Goal: Task Accomplishment & Management: Complete application form

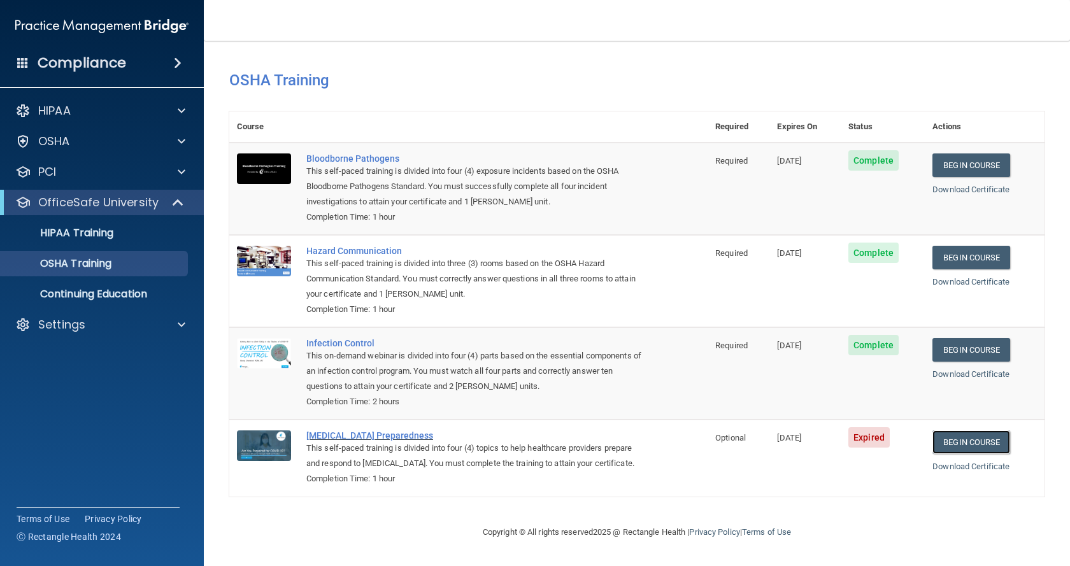
click at [963, 442] on link "Begin Course" at bounding box center [971, 443] width 78 height 24
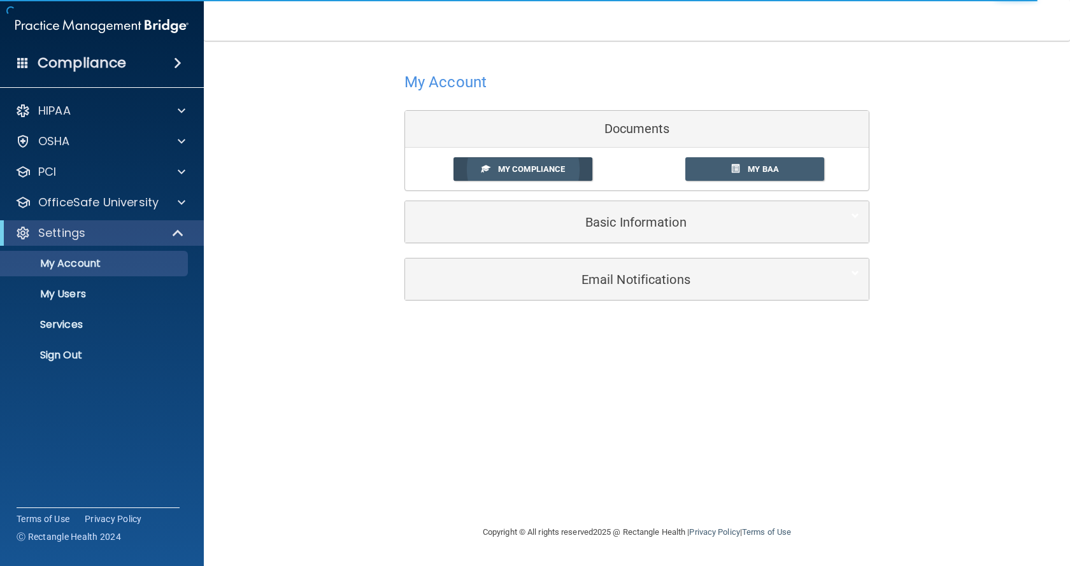
click at [522, 164] on span "My Compliance" at bounding box center [531, 169] width 67 height 10
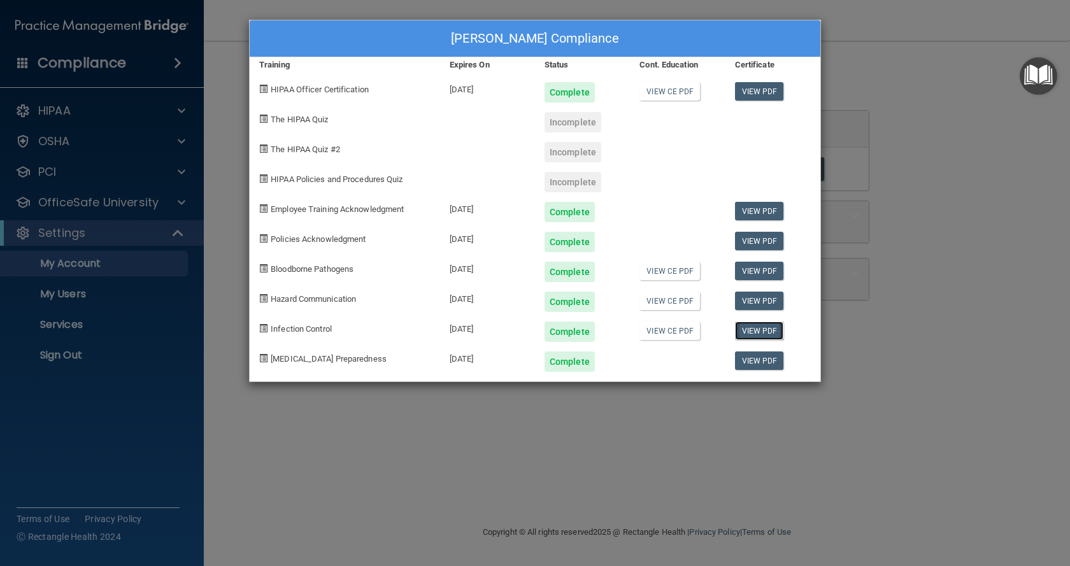
click at [767, 331] on link "View PDF" at bounding box center [759, 331] width 49 height 18
click at [901, 349] on div "[PERSON_NAME] Compliance Training Expires On Status Cont. Education Certificate…" at bounding box center [535, 283] width 1070 height 566
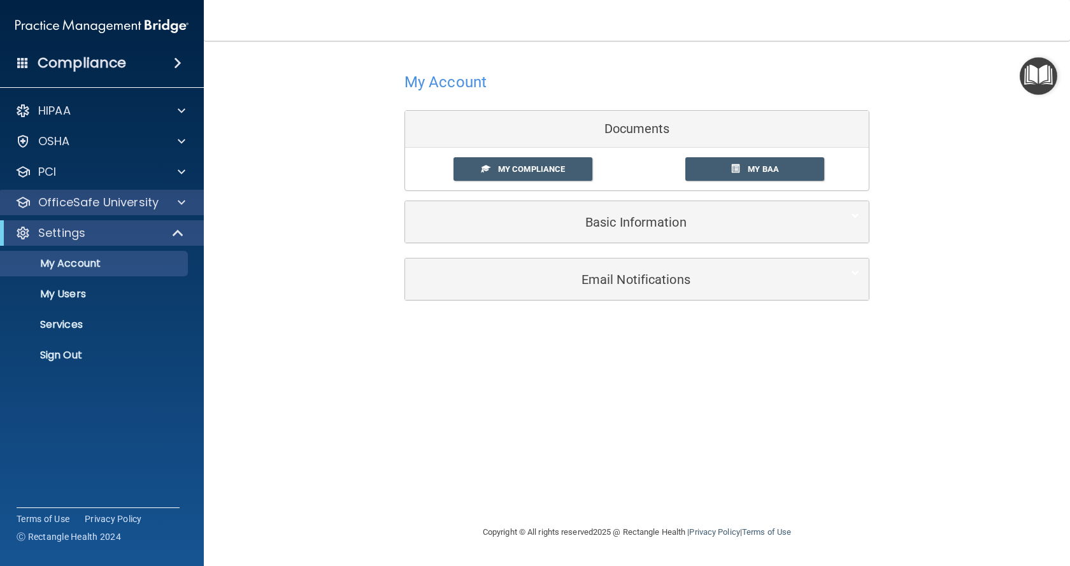
click at [90, 211] on div "OfficeSafe University" at bounding box center [102, 202] width 204 height 25
click at [159, 204] on div "OfficeSafe University" at bounding box center [85, 202] width 158 height 15
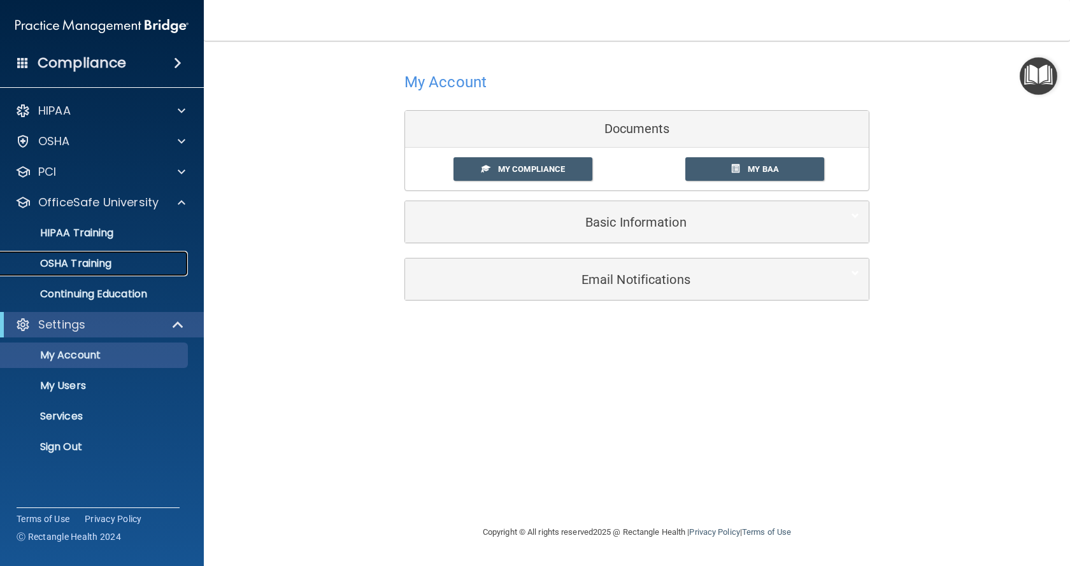
click at [150, 260] on div "OSHA Training" at bounding box center [95, 263] width 174 height 13
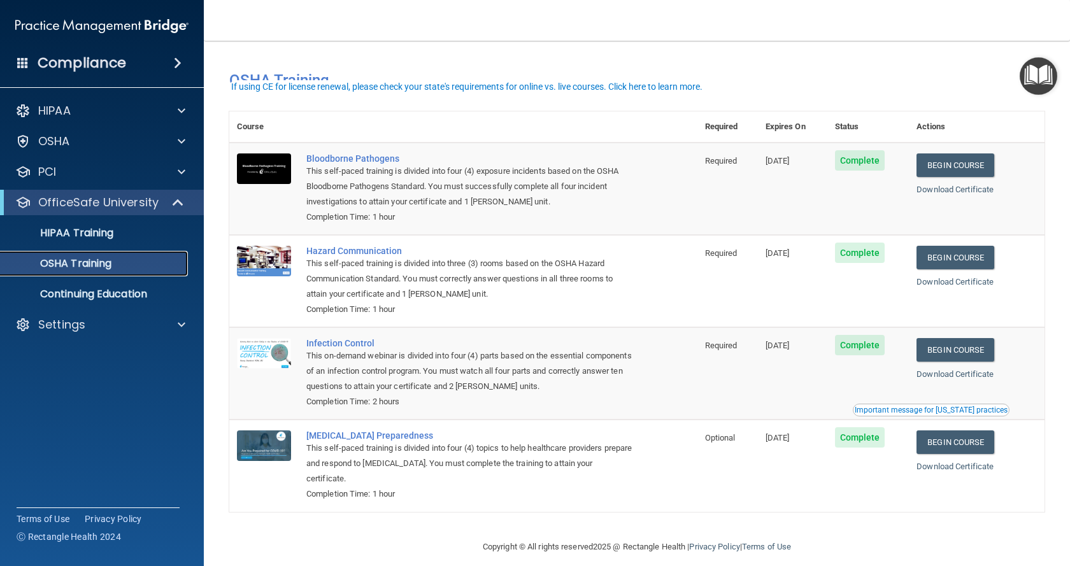
scroll to position [15, 0]
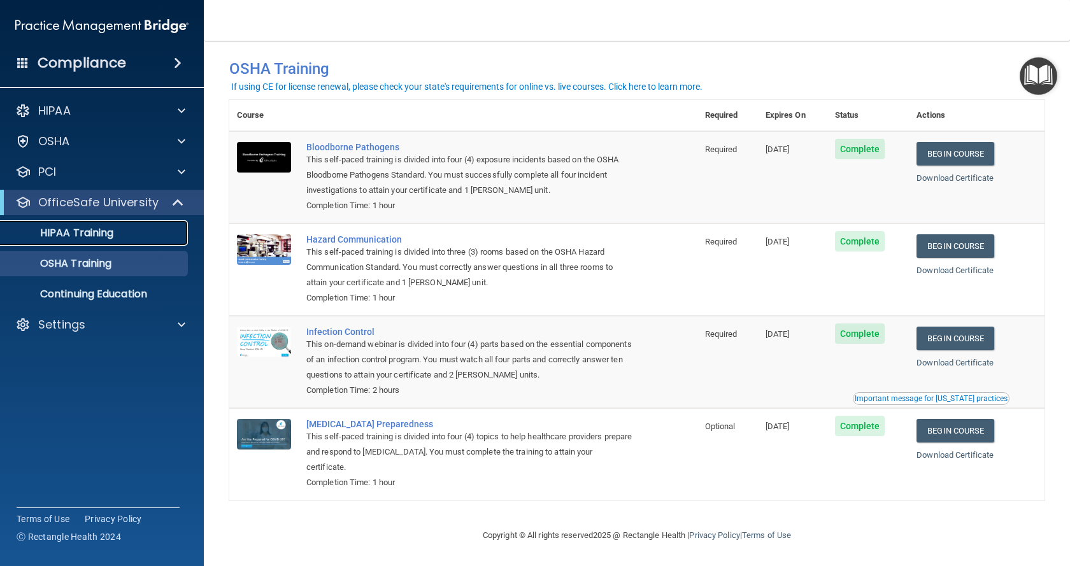
click at [108, 227] on p "HIPAA Training" at bounding box center [60, 233] width 105 height 13
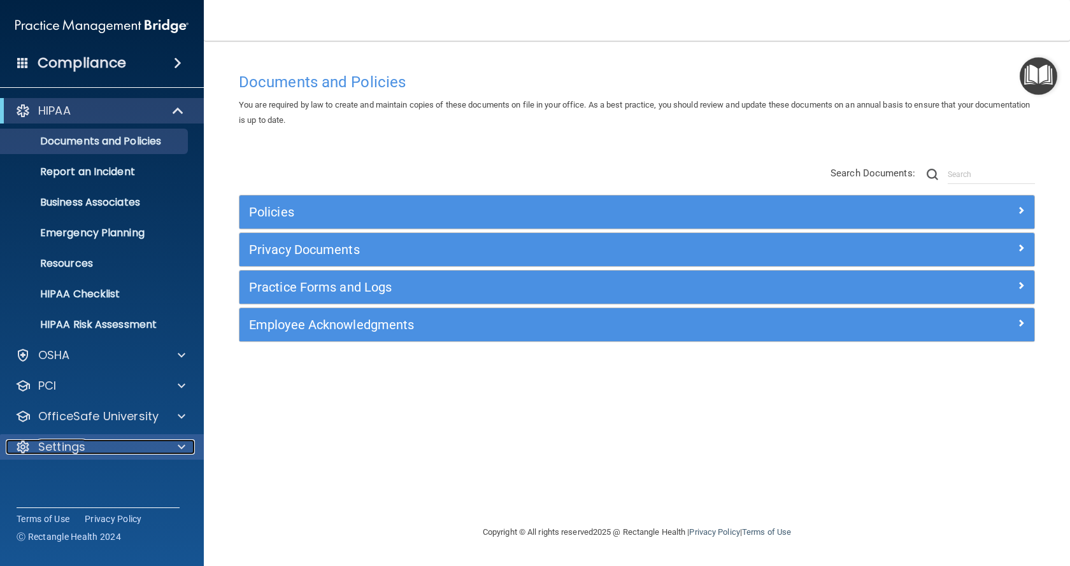
click at [96, 449] on div "Settings" at bounding box center [85, 446] width 158 height 15
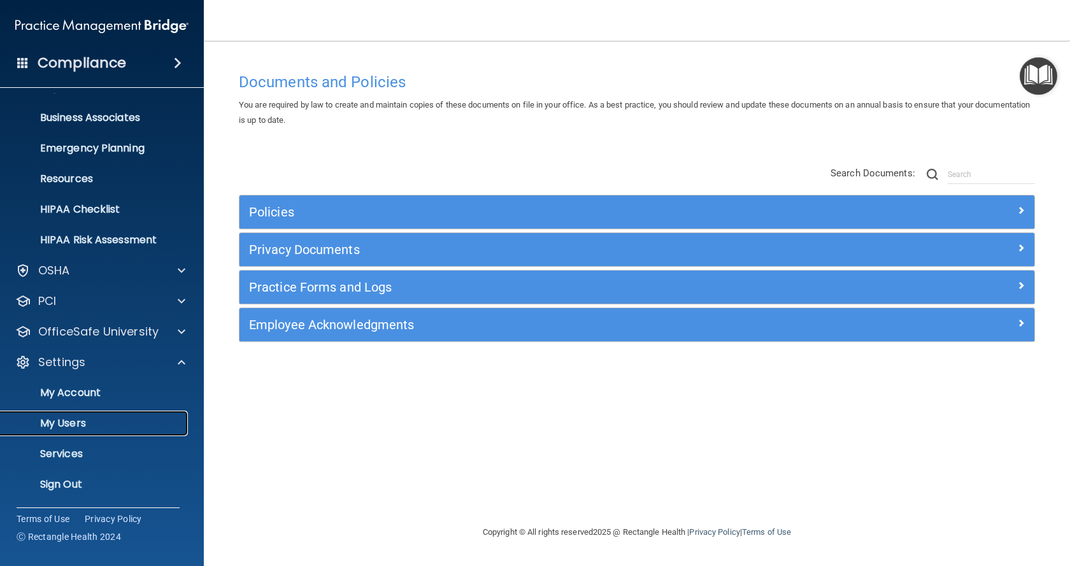
click at [84, 424] on p "My Users" at bounding box center [95, 423] width 174 height 13
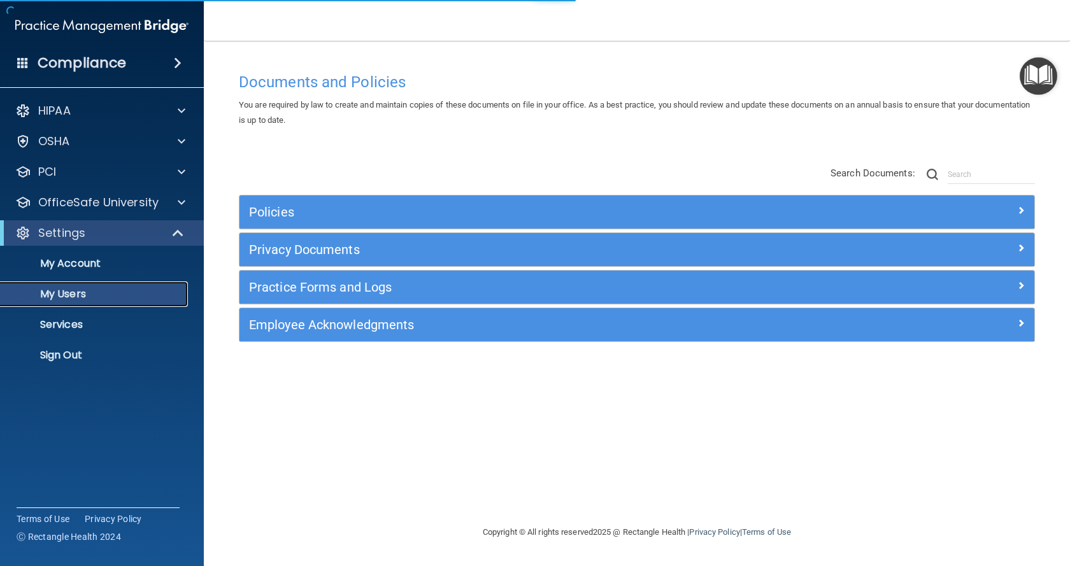
select select "20"
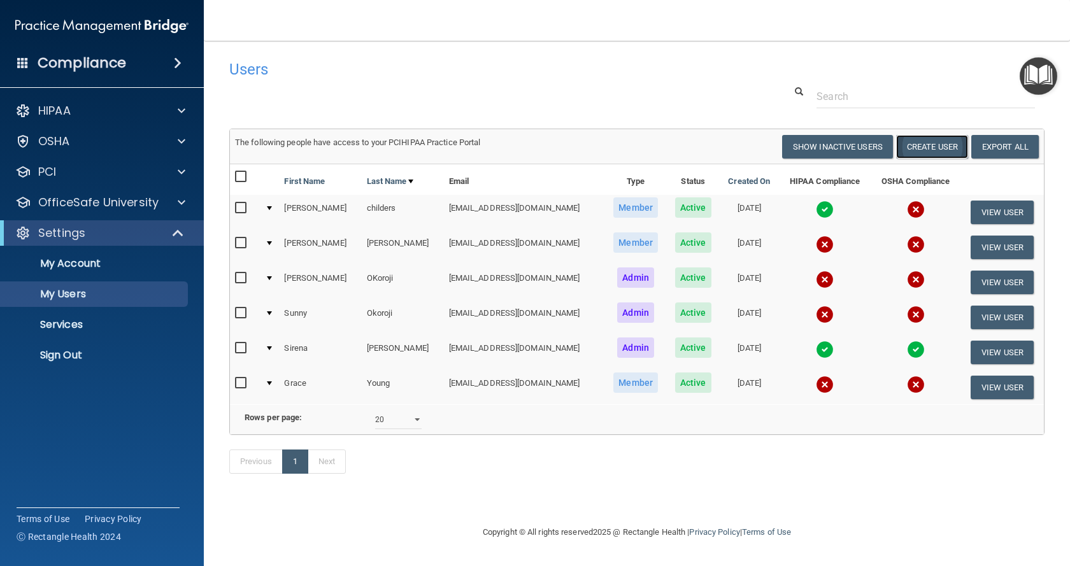
click at [915, 150] on button "Create User" at bounding box center [932, 147] width 72 height 24
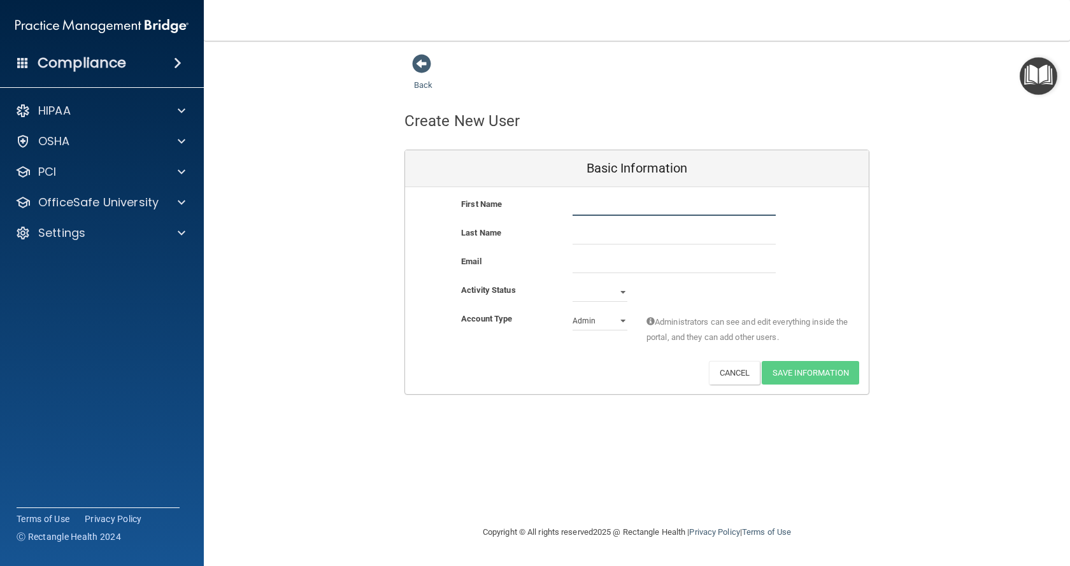
click at [579, 210] on input "text" at bounding box center [674, 206] width 203 height 19
type input "TiJuana"
click at [584, 232] on input "text" at bounding box center [674, 234] width 203 height 19
click at [603, 269] on input "email" at bounding box center [674, 263] width 203 height 19
drag, startPoint x: 576, startPoint y: 236, endPoint x: 597, endPoint y: 297, distance: 64.3
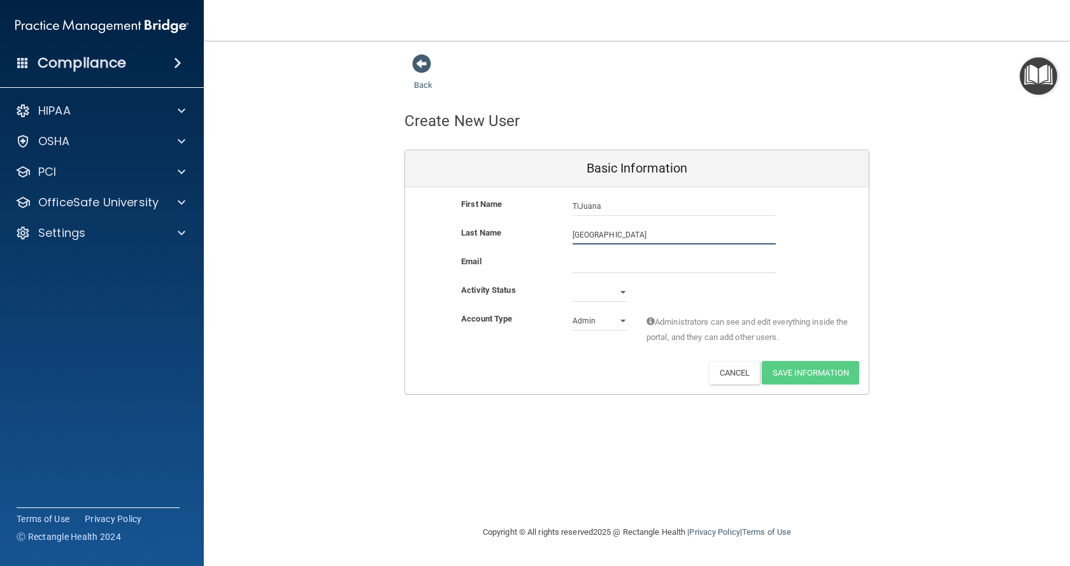
click at [576, 236] on input "london" at bounding box center [674, 234] width 203 height 19
type input "London"
click at [631, 267] on input "email" at bounding box center [674, 263] width 203 height 19
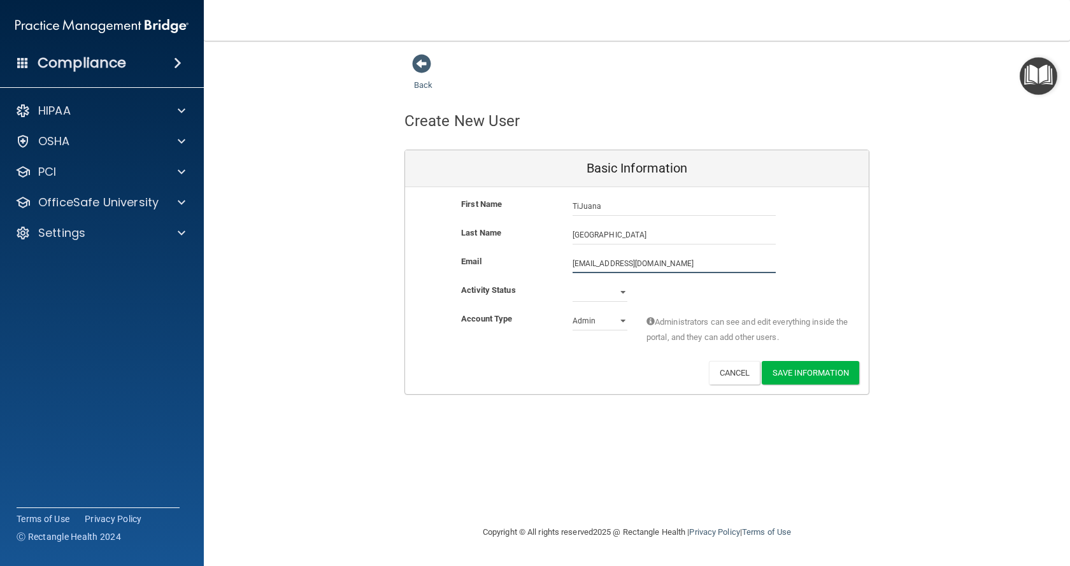
type input "tijuanalondon@yahoo.com"
click at [607, 291] on select "Active Inactive" at bounding box center [600, 292] width 55 height 19
select select "active"
click at [573, 283] on select "Active Inactive" at bounding box center [600, 292] width 55 height 19
click at [604, 320] on select "Admin Member" at bounding box center [600, 320] width 55 height 19
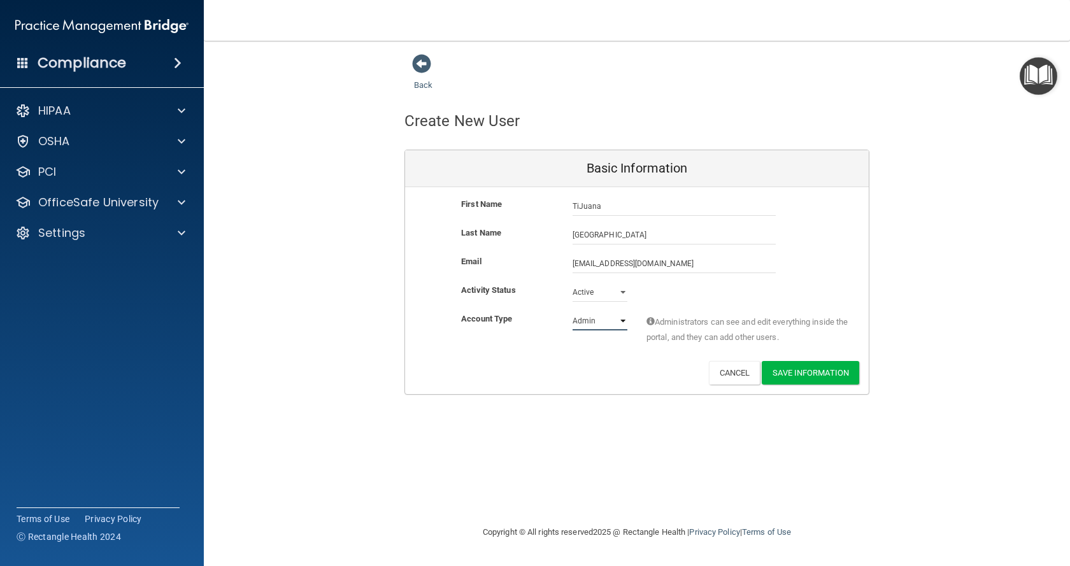
select select "practice_member"
click at [573, 311] on select "Admin Member" at bounding box center [600, 320] width 55 height 19
click at [805, 378] on button "Save Information" at bounding box center [810, 373] width 97 height 24
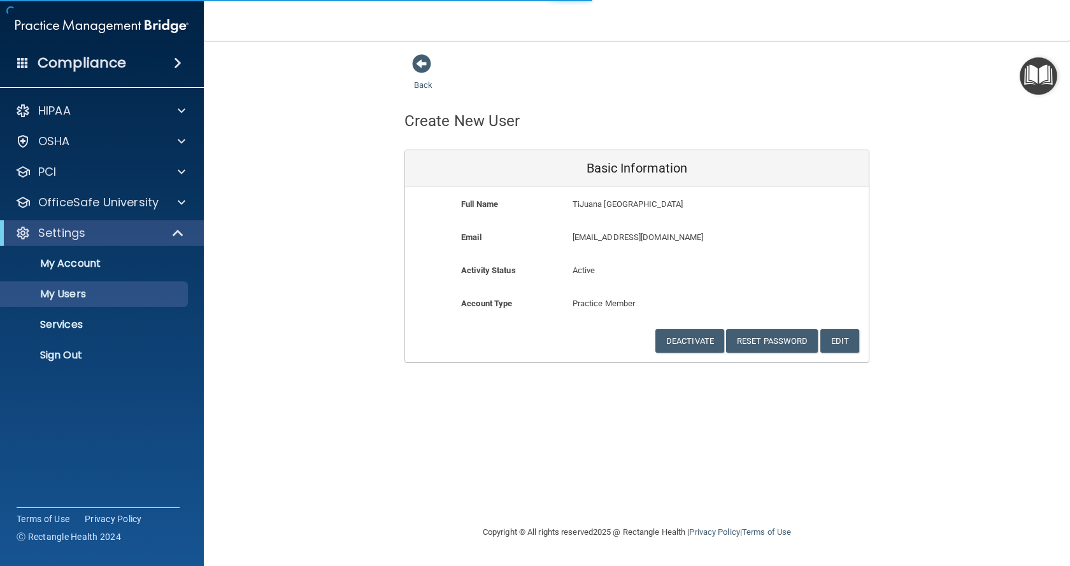
select select "20"
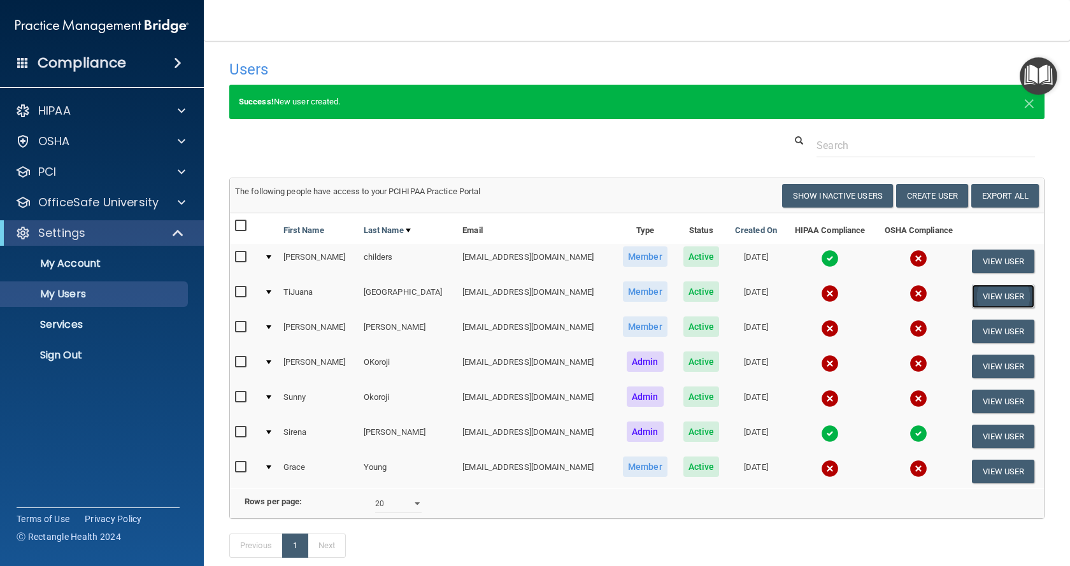
click at [974, 305] on button "View User" at bounding box center [1003, 297] width 63 height 24
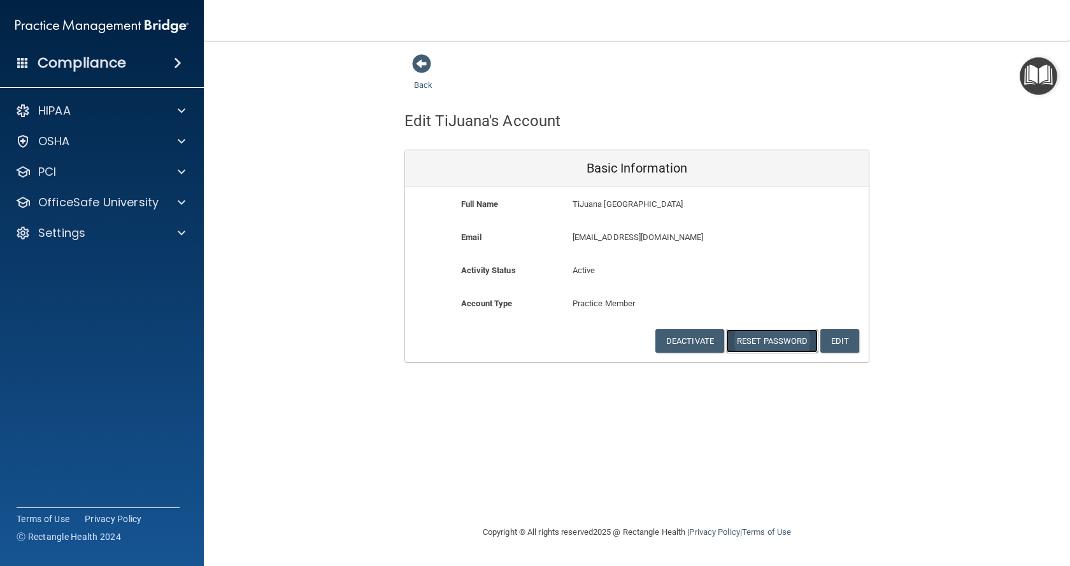
click at [759, 343] on button "Reset Password" at bounding box center [772, 341] width 92 height 24
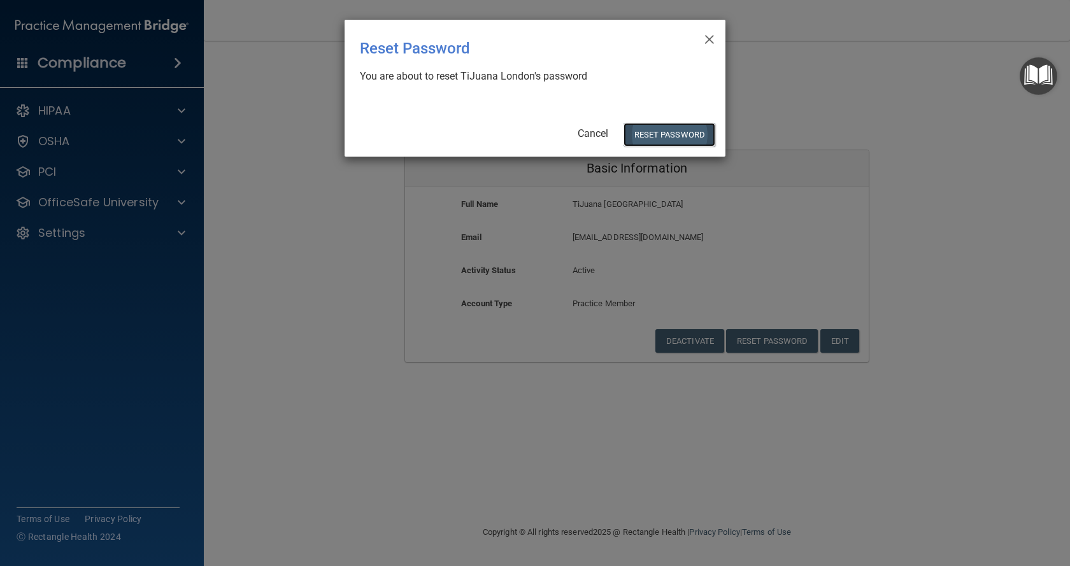
click at [655, 130] on button "Reset Password" at bounding box center [669, 135] width 92 height 24
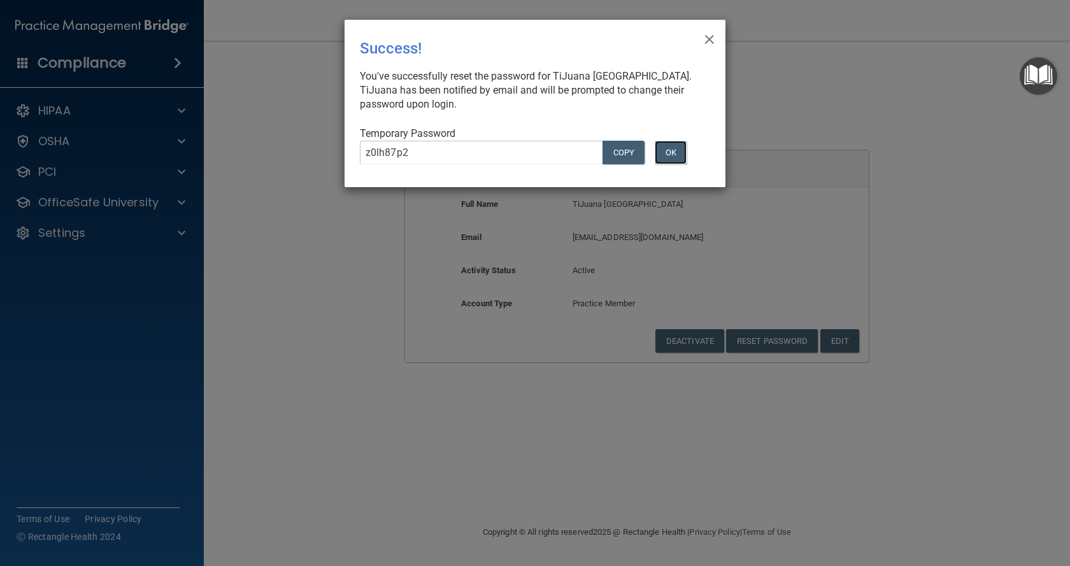
click at [666, 155] on button "OK" at bounding box center [671, 153] width 32 height 24
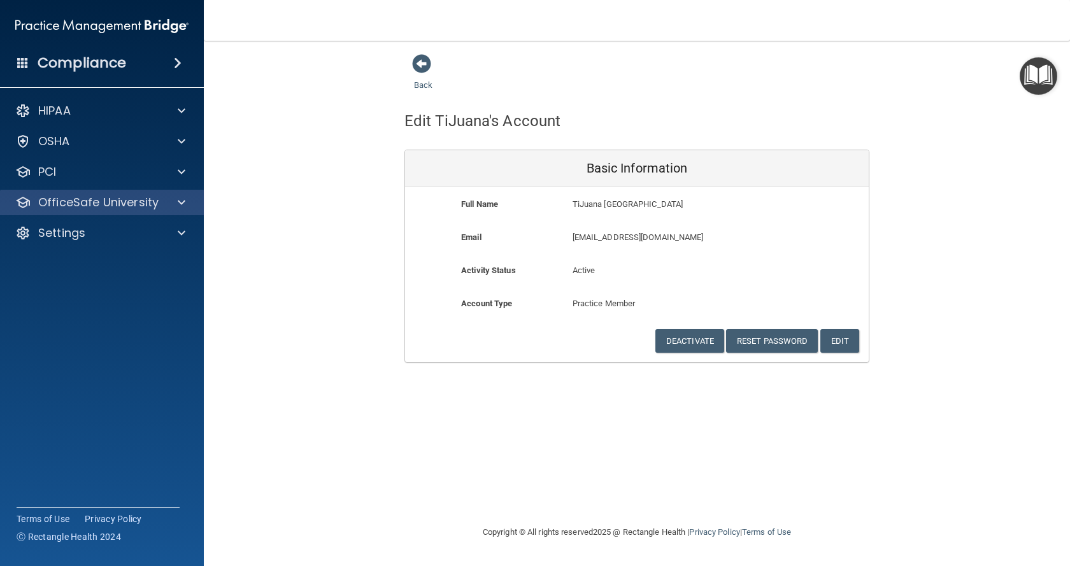
click at [157, 213] on div "OfficeSafe University" at bounding box center [102, 202] width 204 height 25
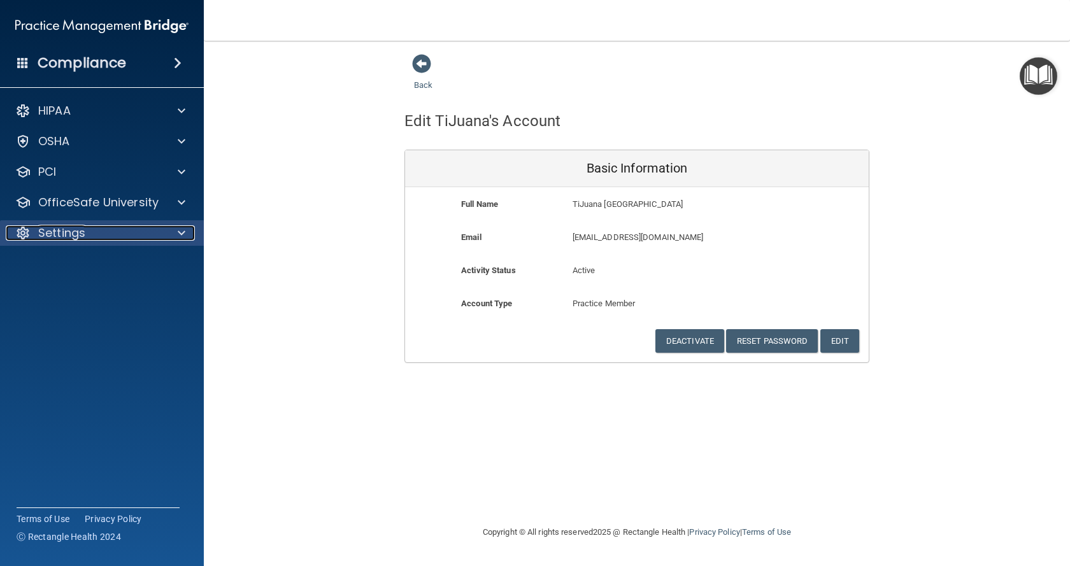
click at [153, 235] on div "Settings" at bounding box center [85, 232] width 158 height 15
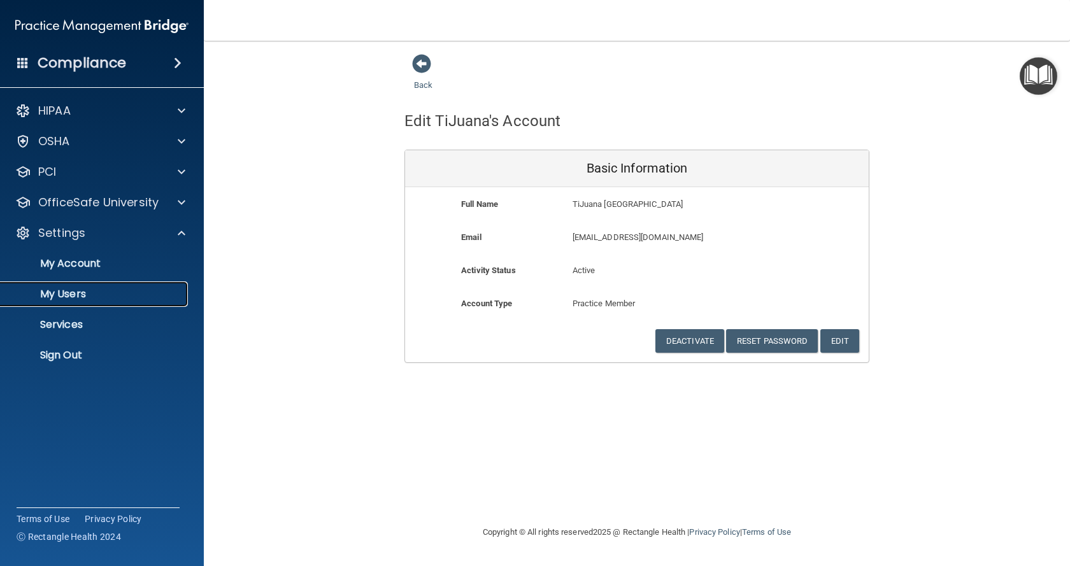
click at [80, 288] on p "My Users" at bounding box center [95, 294] width 174 height 13
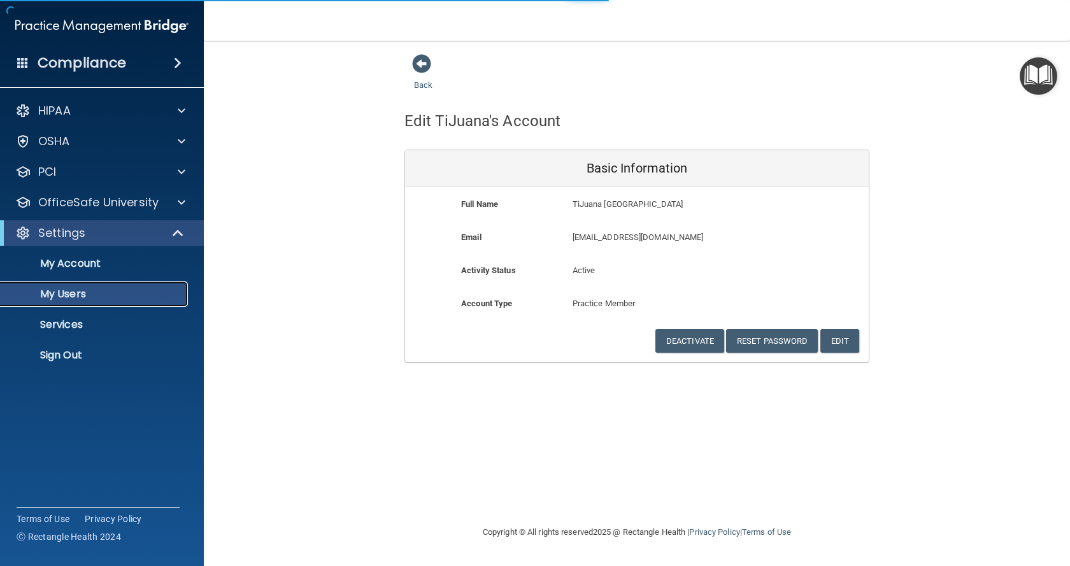
select select "20"
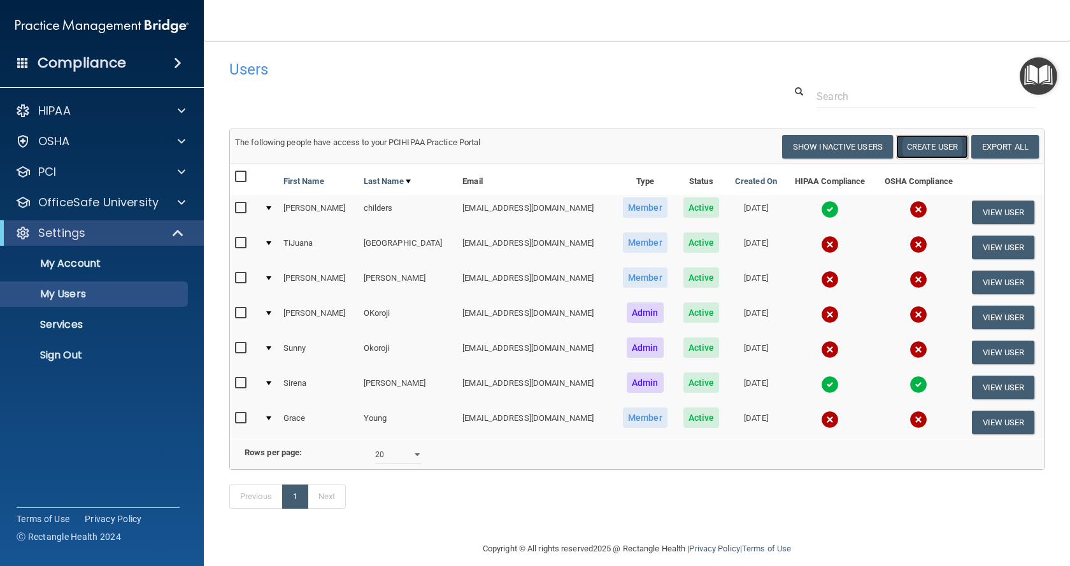
click at [916, 153] on button "Create User" at bounding box center [932, 147] width 72 height 24
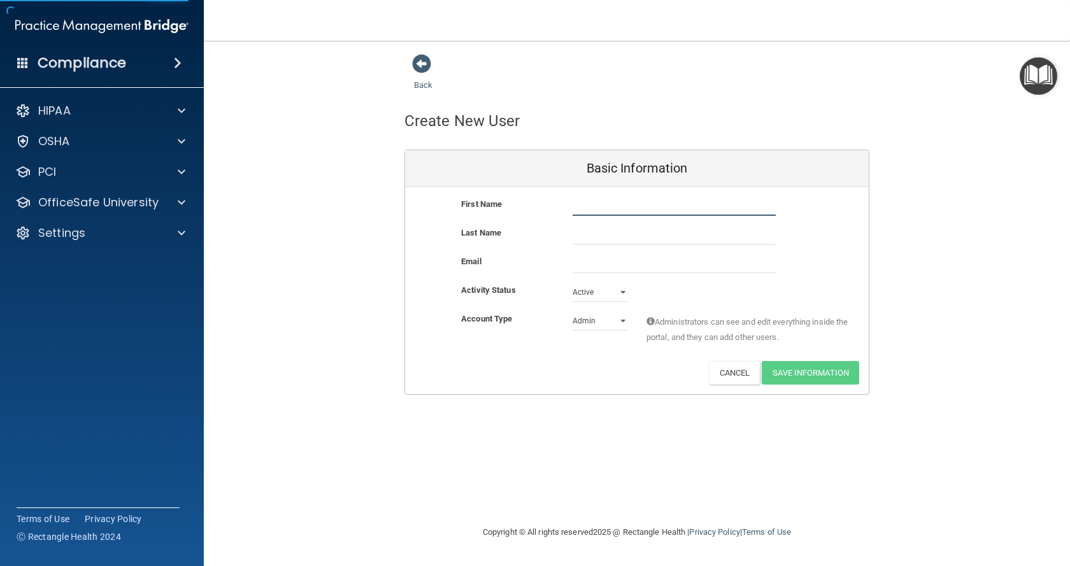
click at [640, 202] on input "text" at bounding box center [674, 206] width 203 height 19
type input "Yaqueline"
click at [684, 232] on input "text" at bounding box center [674, 234] width 203 height 19
type input "Gamez"
click at [734, 267] on input "email" at bounding box center [674, 263] width 203 height 19
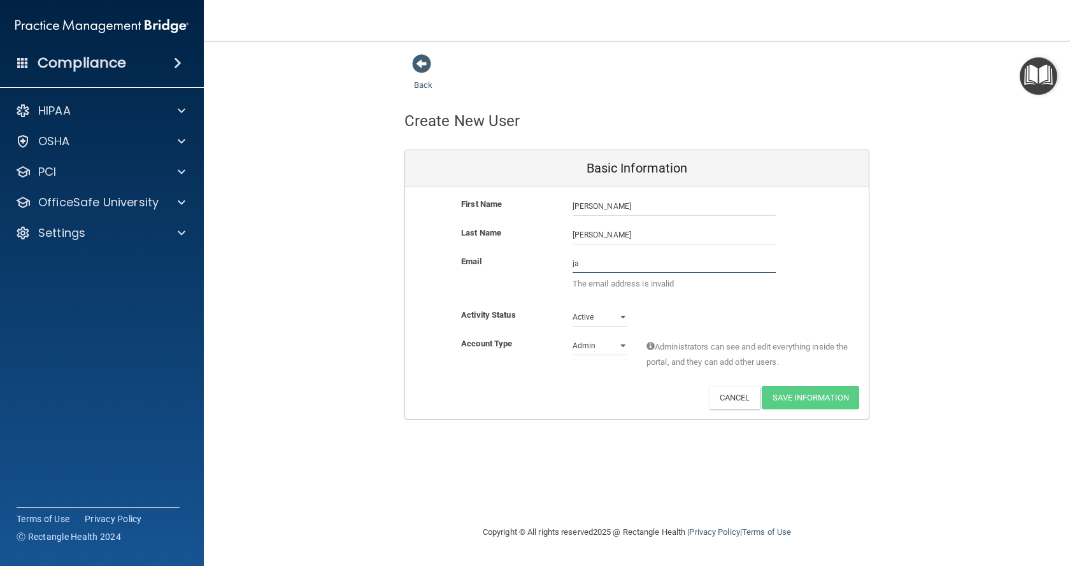
type input "j"
type input "fwjackyy123@gmail.com"
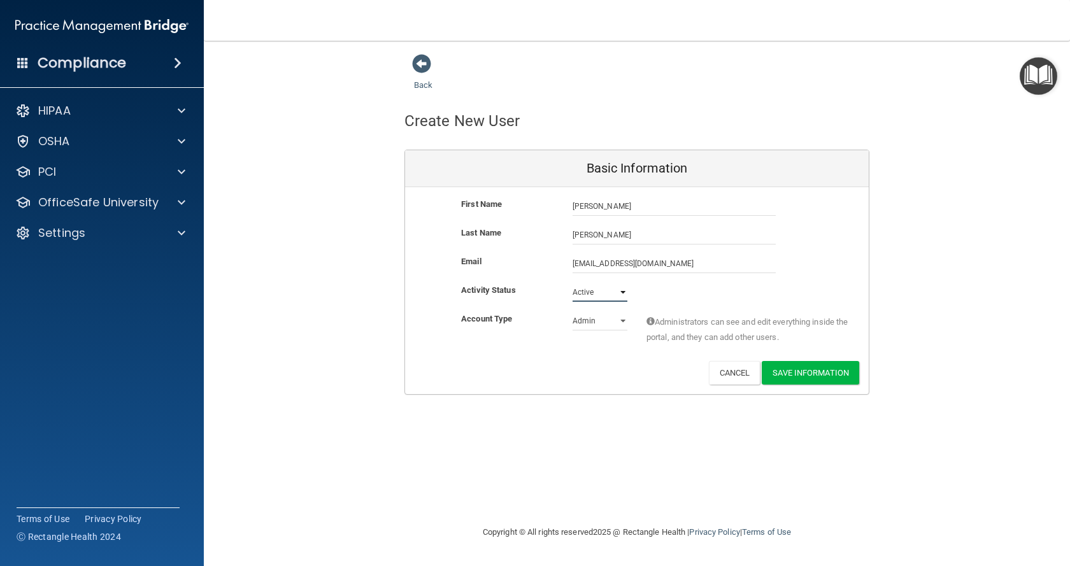
click at [609, 295] on select "Active Inactive" at bounding box center [600, 292] width 55 height 19
click at [573, 283] on select "Active Inactive" at bounding box center [600, 292] width 55 height 19
click at [608, 320] on select "Admin Member" at bounding box center [600, 320] width 55 height 19
select select "practice_member"
click at [573, 311] on select "Admin Member" at bounding box center [600, 320] width 55 height 19
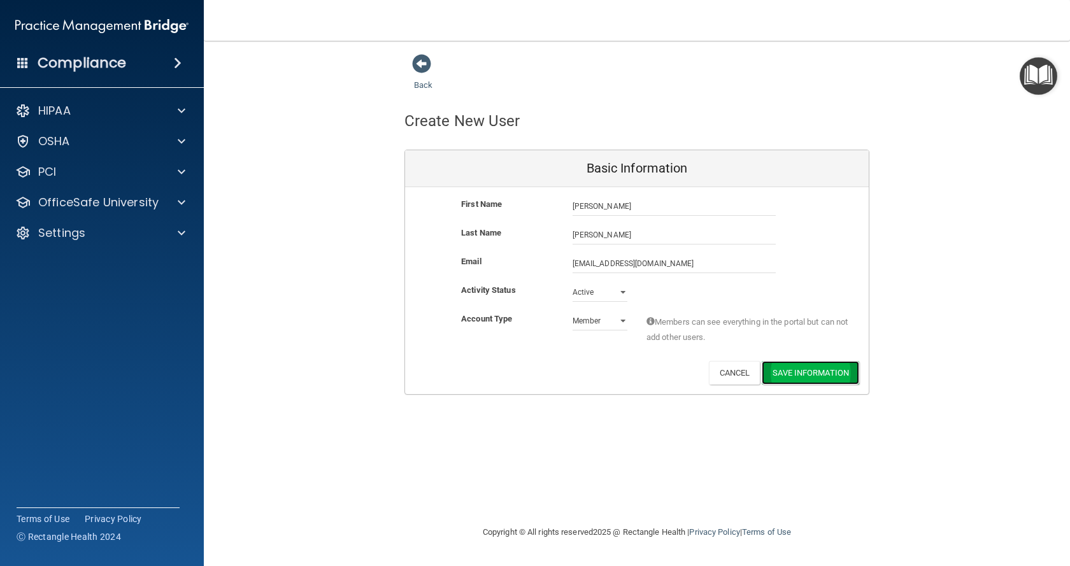
click at [805, 373] on button "Save Information" at bounding box center [810, 373] width 97 height 24
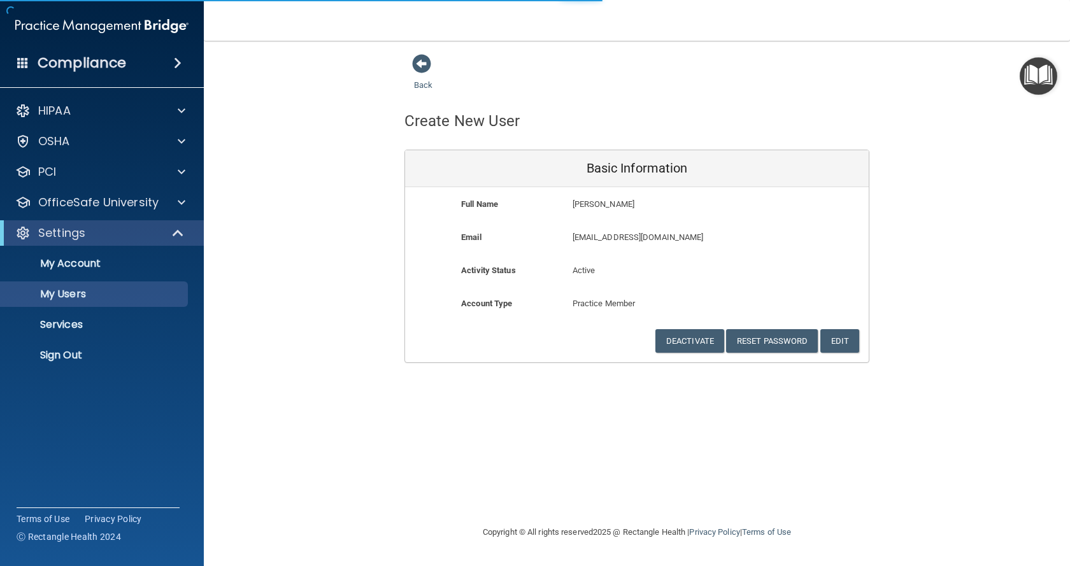
select select "20"
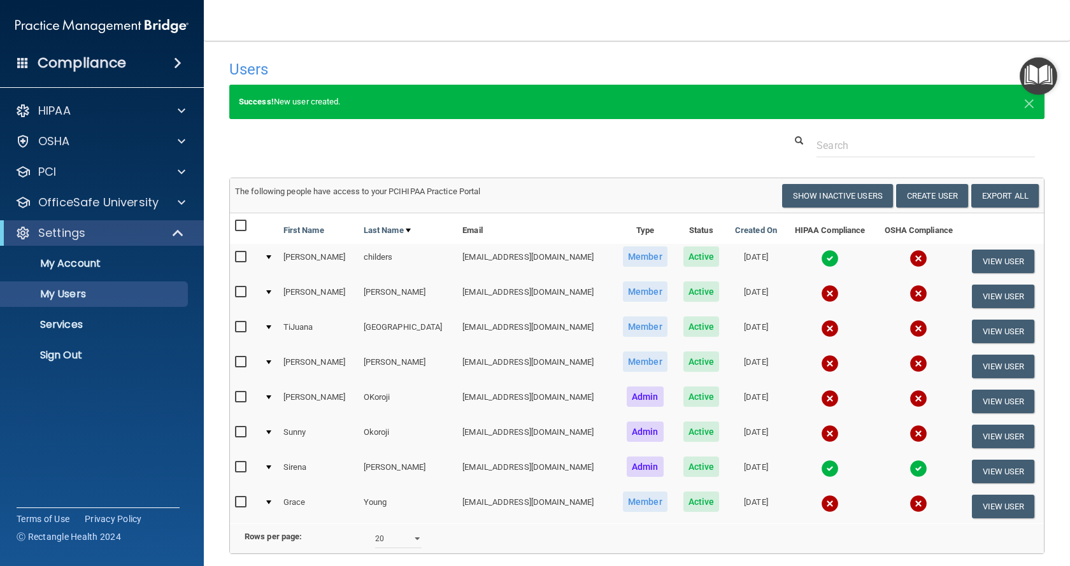
click at [236, 292] on input "checkbox" at bounding box center [242, 292] width 15 height 10
checkbox input "true"
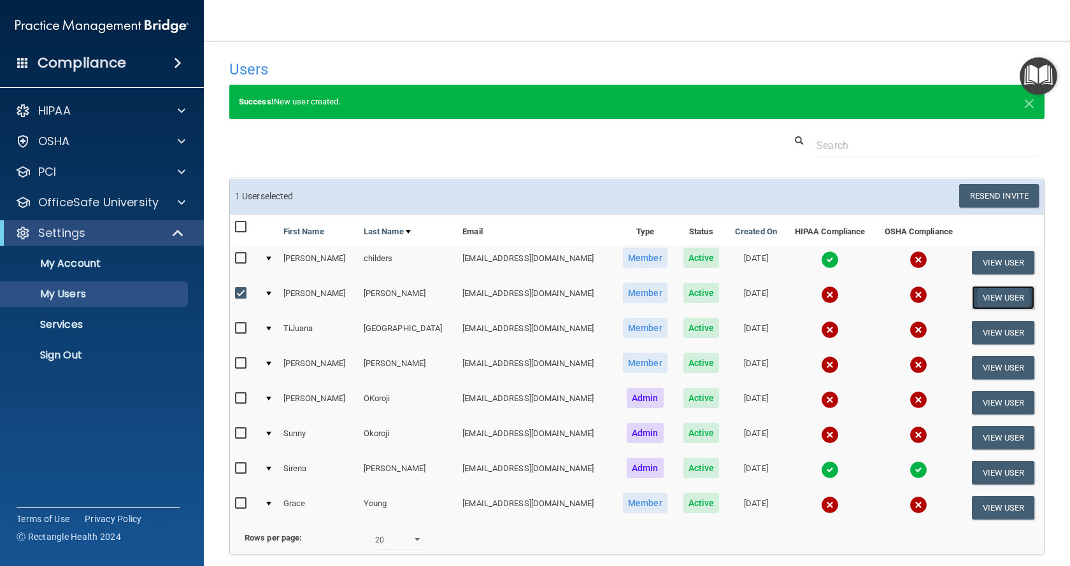
click at [976, 292] on button "View User" at bounding box center [1003, 298] width 63 height 24
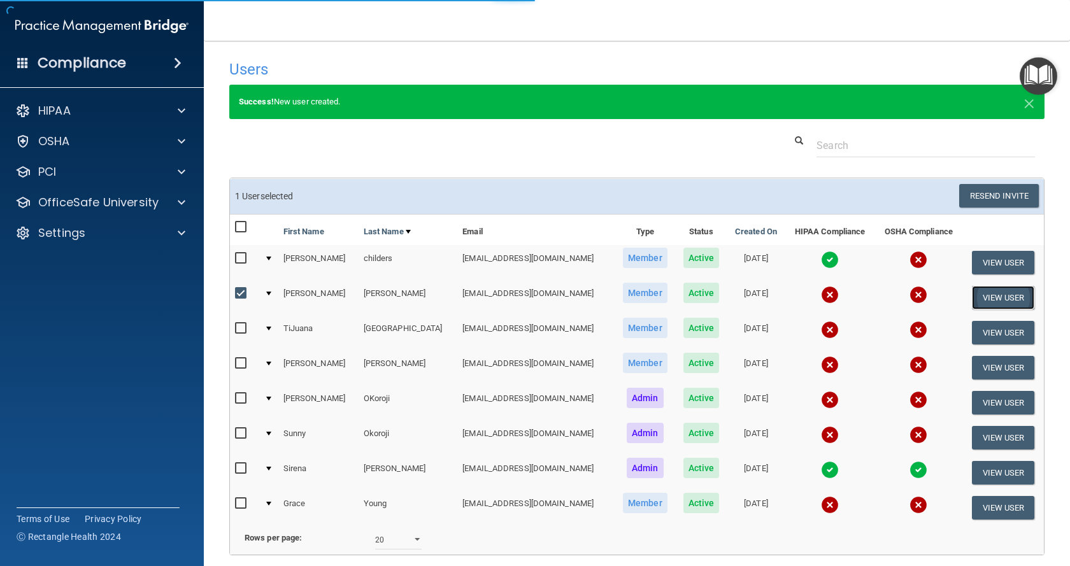
click at [972, 286] on button "View User" at bounding box center [1003, 298] width 63 height 24
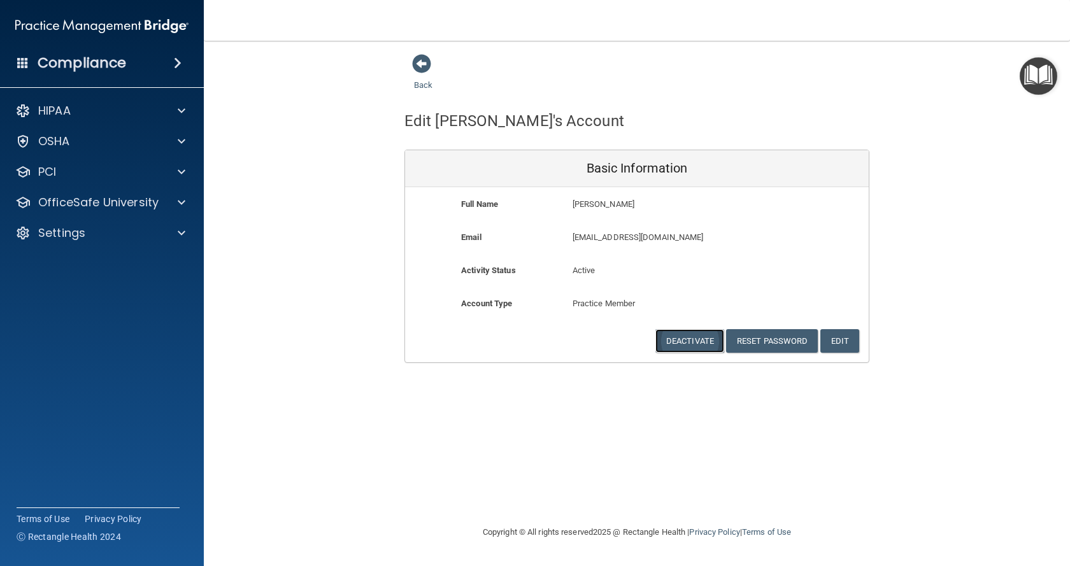
click at [695, 341] on button "Deactivate" at bounding box center [689, 341] width 69 height 24
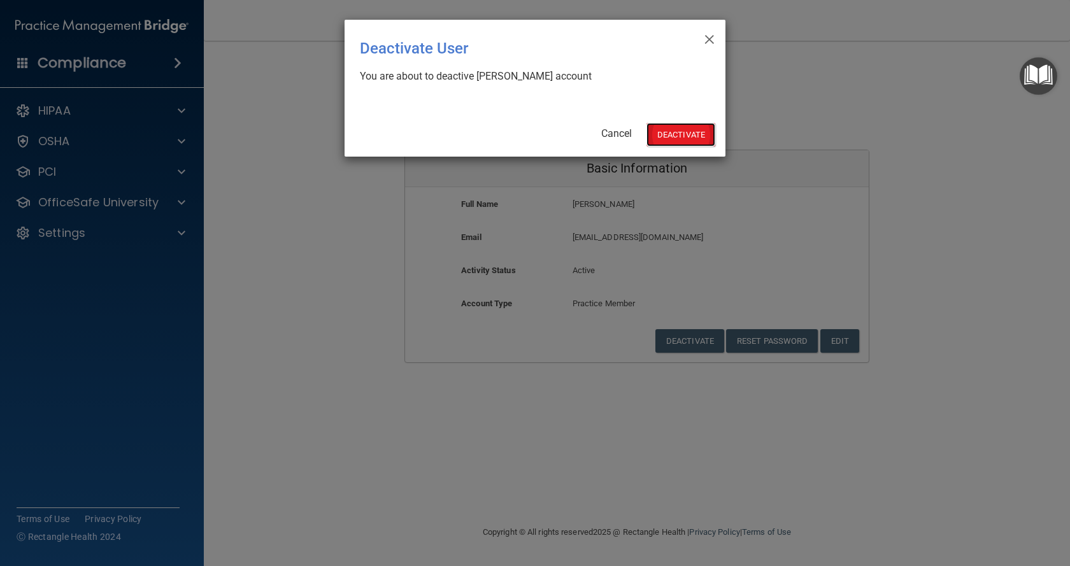
click at [660, 131] on button "Deactivate" at bounding box center [680, 135] width 69 height 24
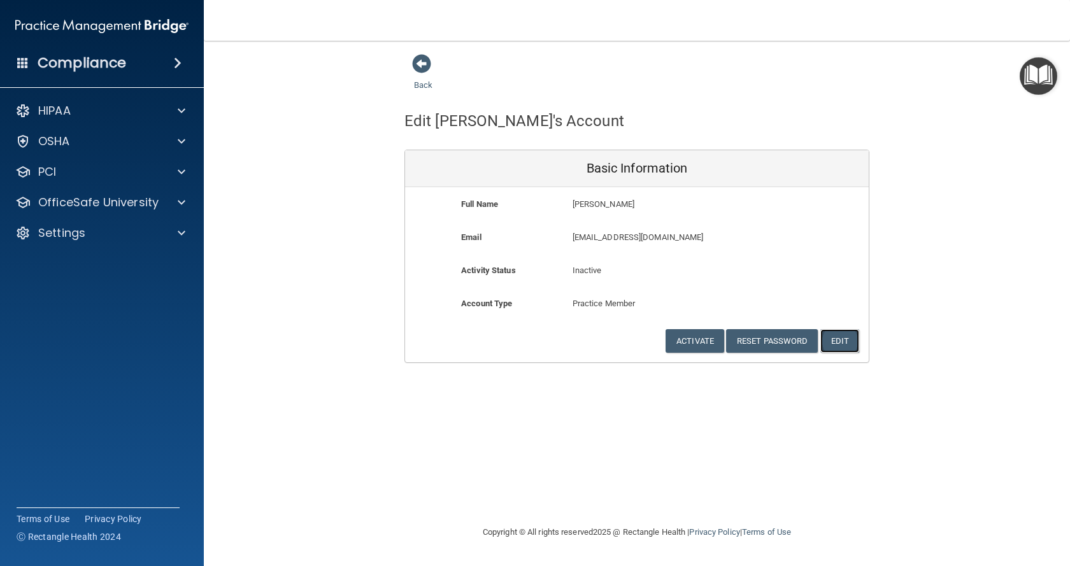
click at [850, 346] on button "Edit" at bounding box center [839, 341] width 39 height 24
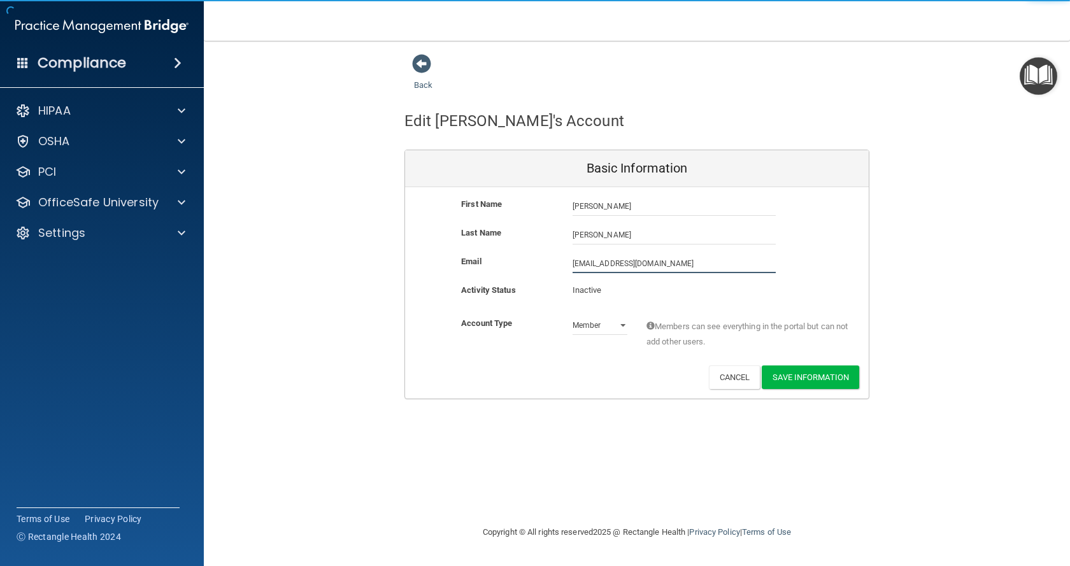
click at [338, 262] on div "Back Edit Yaqueline's Account Basic Information First Name Yaqueline Gamez Yaqu…" at bounding box center [636, 226] width 815 height 346
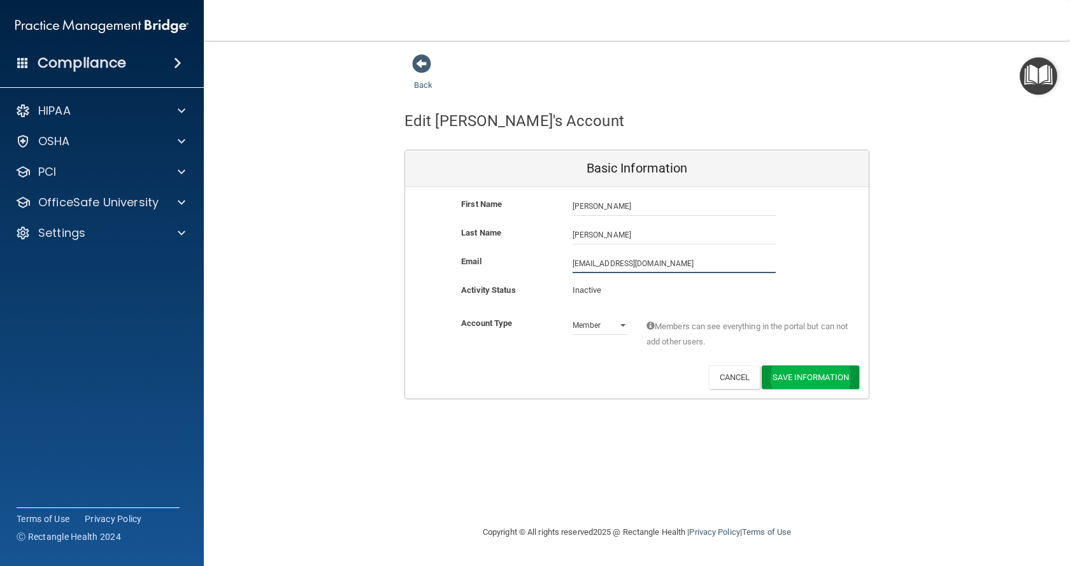
type input "fwjackyyy@icloud.com"
click at [779, 386] on button "Save Information" at bounding box center [810, 380] width 97 height 24
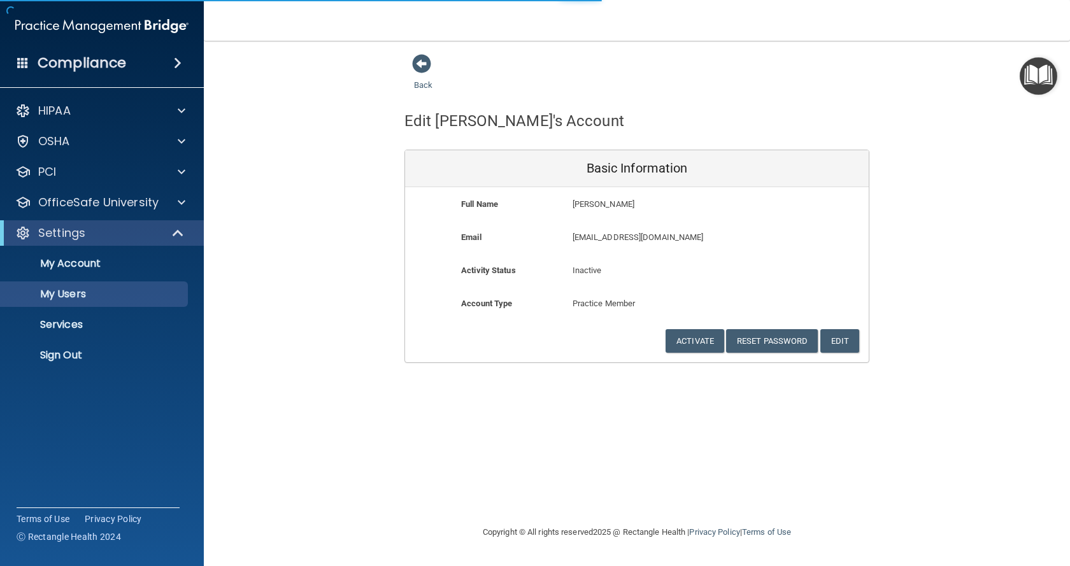
select select "20"
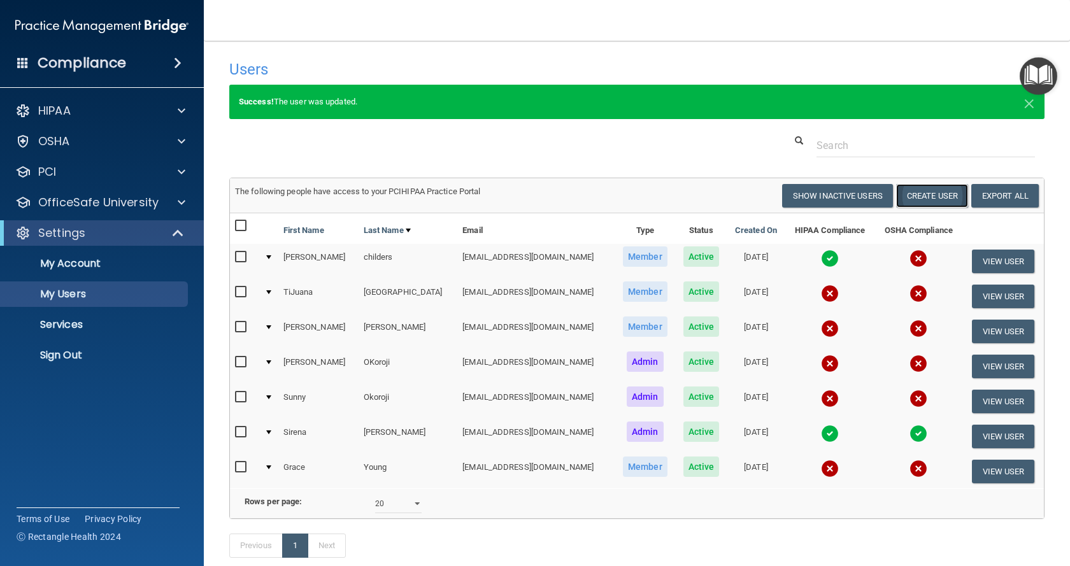
click at [899, 203] on button "Create User" at bounding box center [932, 196] width 72 height 24
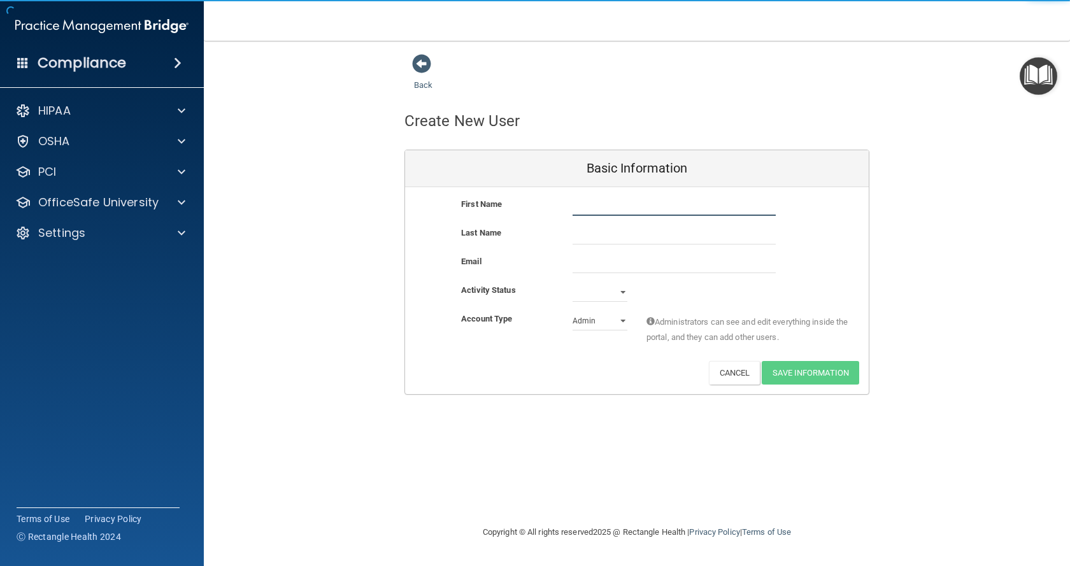
click at [593, 206] on input "text" at bounding box center [674, 206] width 203 height 19
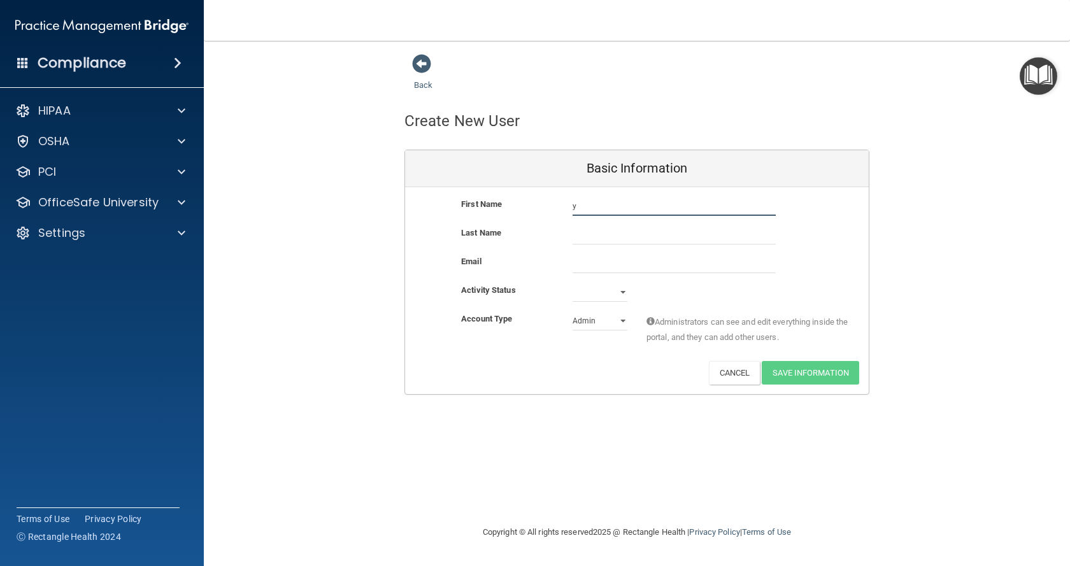
type input "Yaqueline"
click at [642, 241] on input "text" at bounding box center [674, 234] width 203 height 19
type input "Gamez"
click at [639, 264] on input "email" at bounding box center [674, 263] width 203 height 19
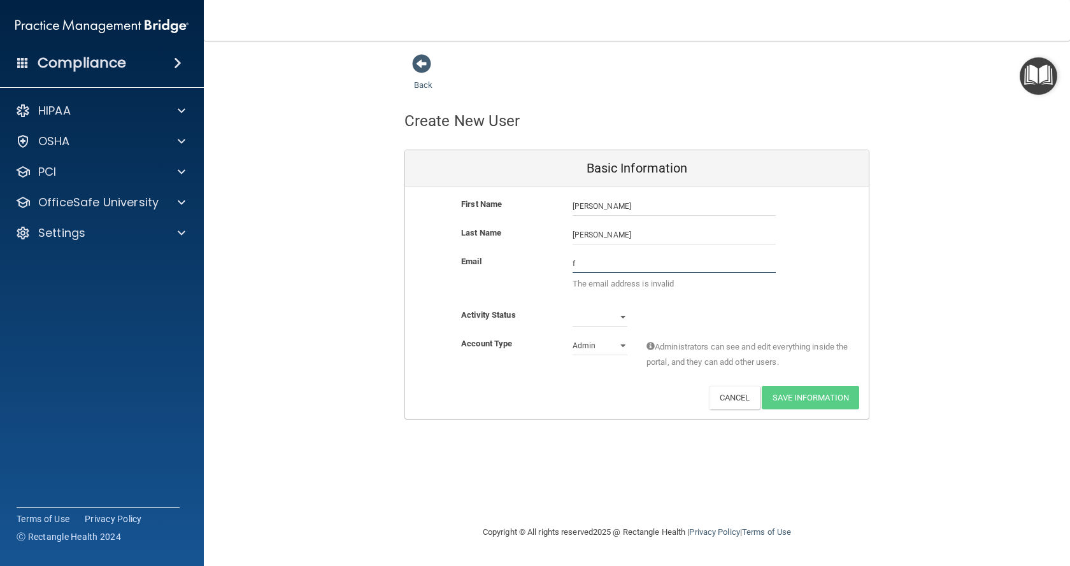
type input "fwjackyyy@icloud.com"
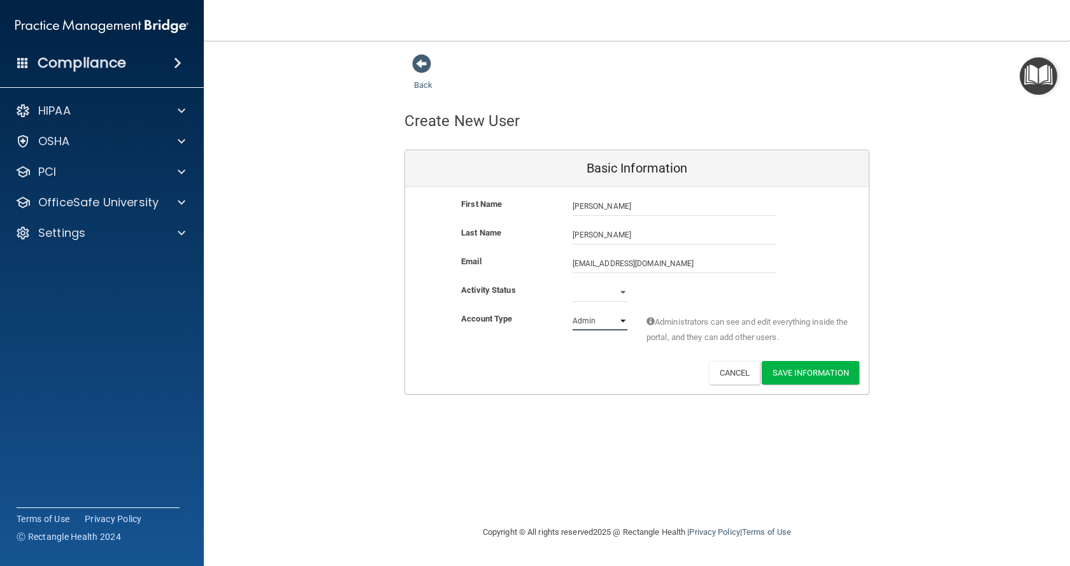
click at [608, 324] on select "Admin Member" at bounding box center [600, 320] width 55 height 19
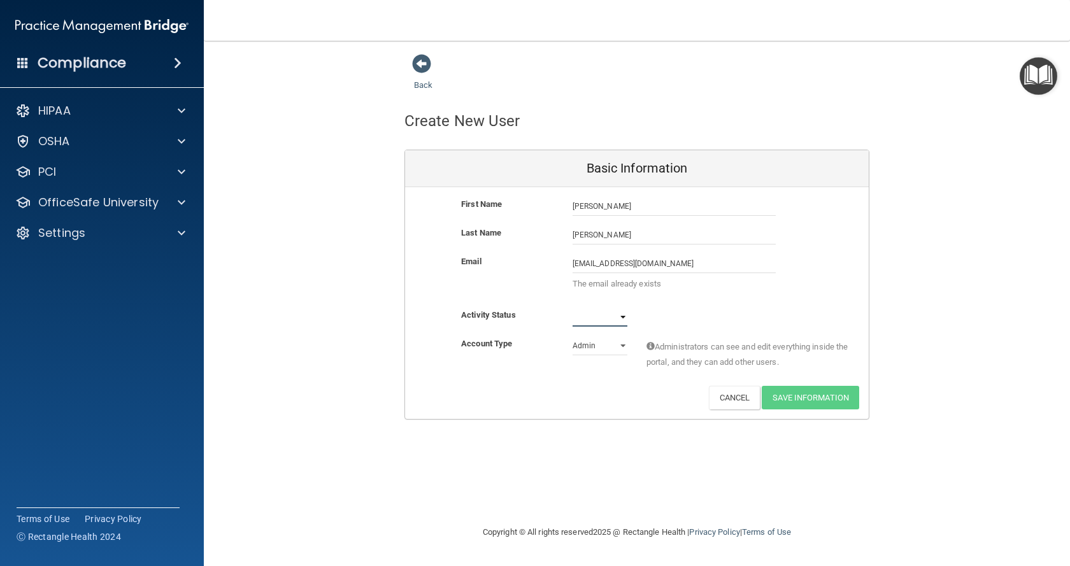
click at [600, 320] on select "Active Inactive" at bounding box center [600, 317] width 55 height 19
select select "active"
click at [573, 308] on select "Active Inactive" at bounding box center [600, 317] width 55 height 19
click at [117, 234] on div "Settings" at bounding box center [85, 232] width 158 height 15
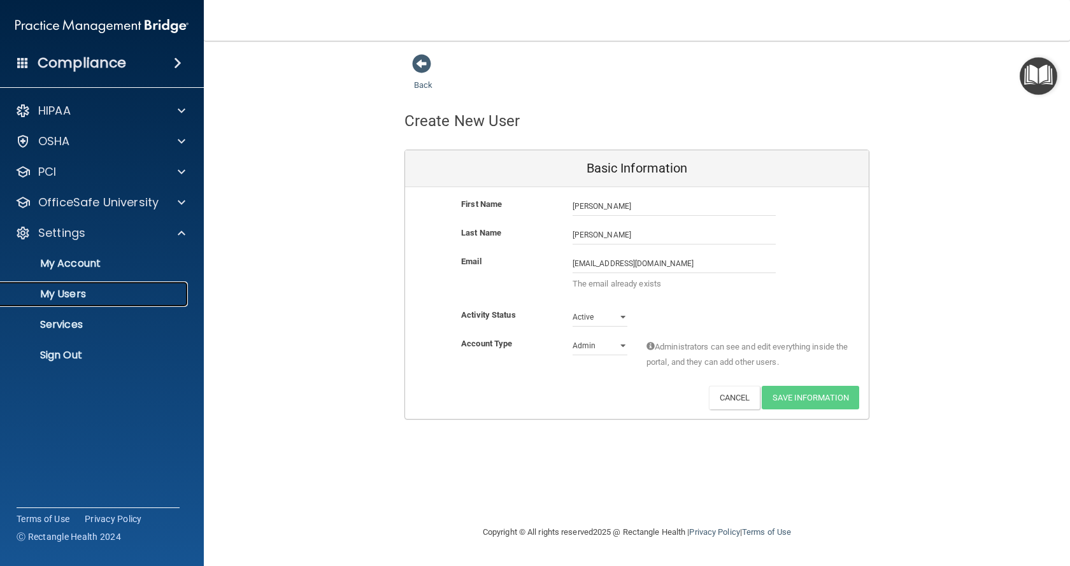
click at [87, 301] on link "My Users" at bounding box center [87, 293] width 201 height 25
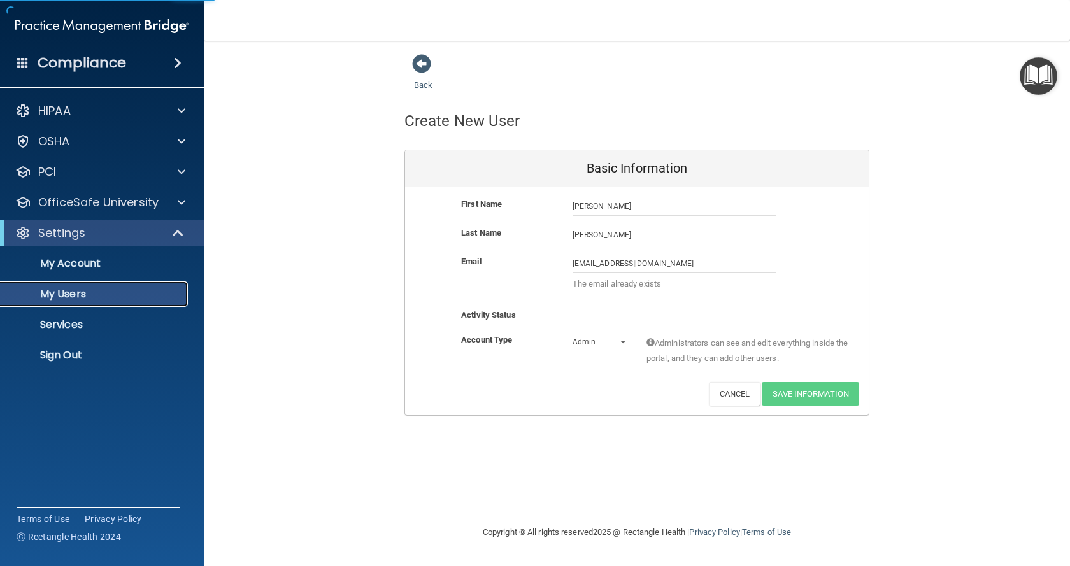
select select "20"
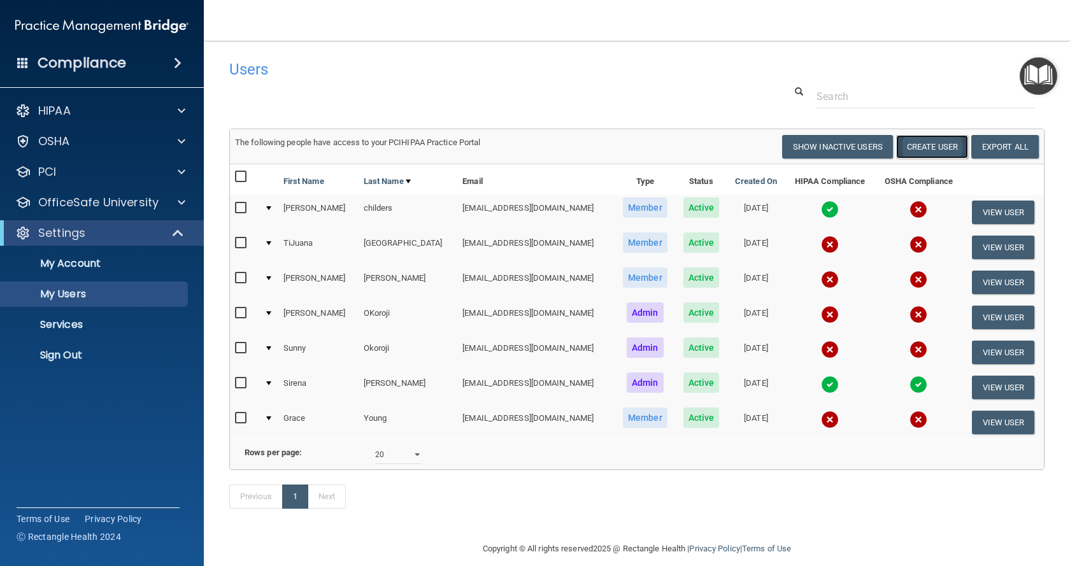
click at [906, 145] on button "Create User" at bounding box center [932, 147] width 72 height 24
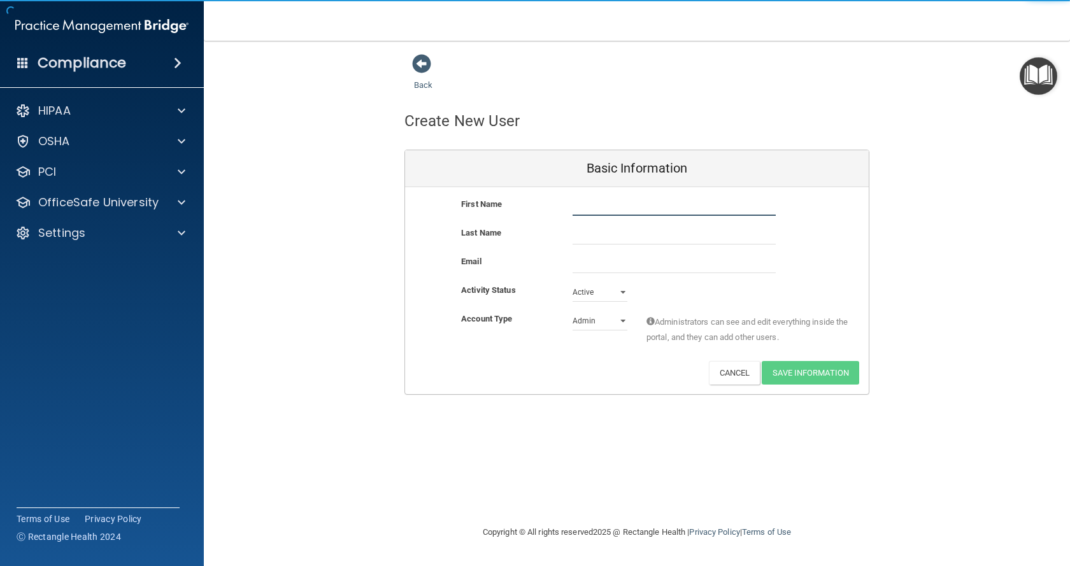
click at [601, 208] on input "text" at bounding box center [674, 206] width 203 height 19
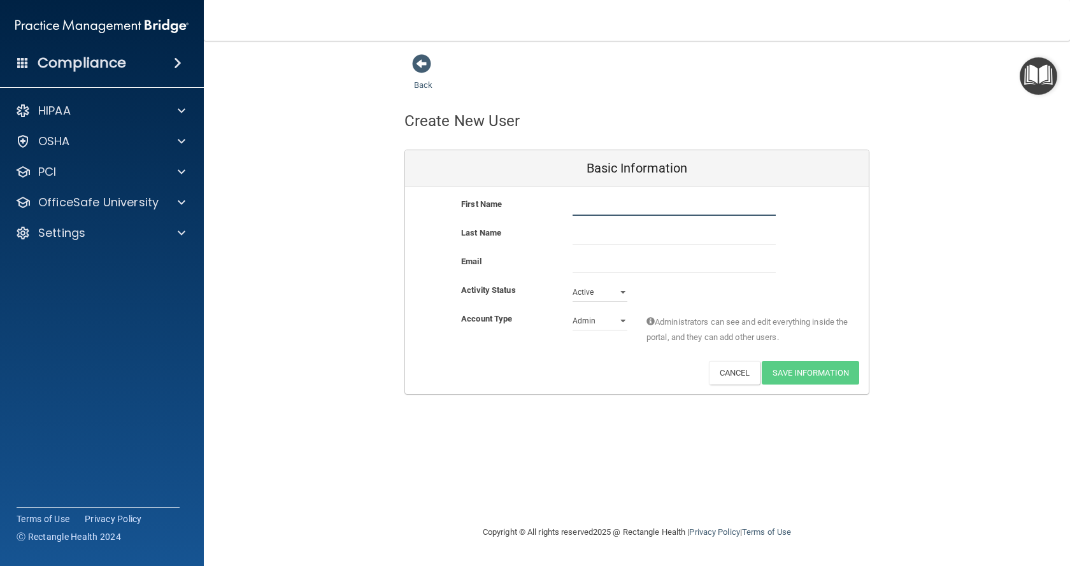
type input "j"
type input "Yaqueline"
click at [602, 242] on input "text" at bounding box center [674, 234] width 203 height 19
click at [601, 242] on input "text" at bounding box center [674, 234] width 203 height 19
type input "Gamez"
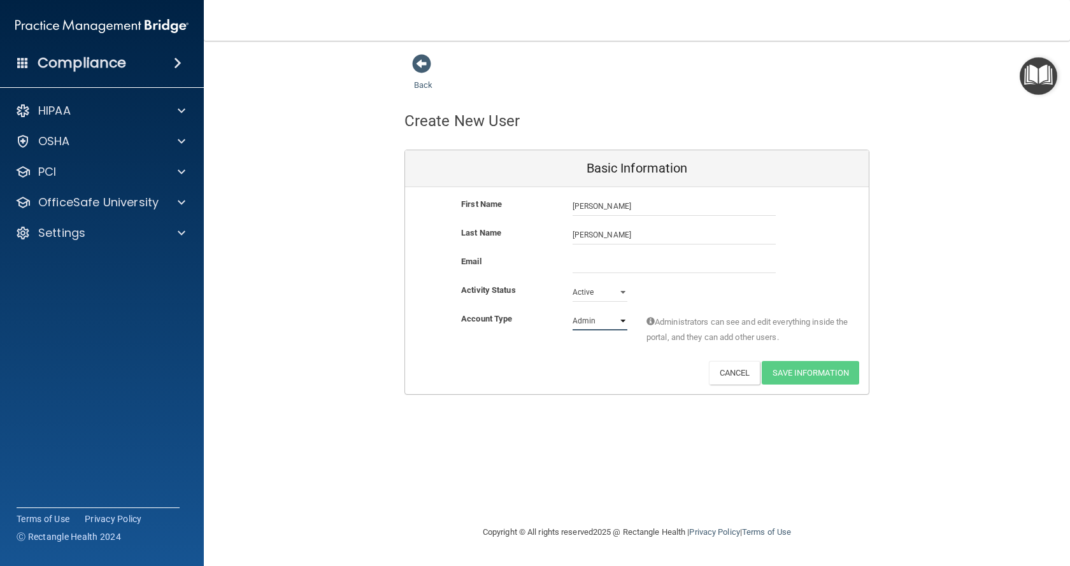
click at [591, 325] on select "Admin Member" at bounding box center [600, 320] width 55 height 19
select select "practice_member"
click at [573, 311] on select "Admin Member" at bounding box center [600, 320] width 55 height 19
